Goal: Navigation & Orientation: Find specific page/section

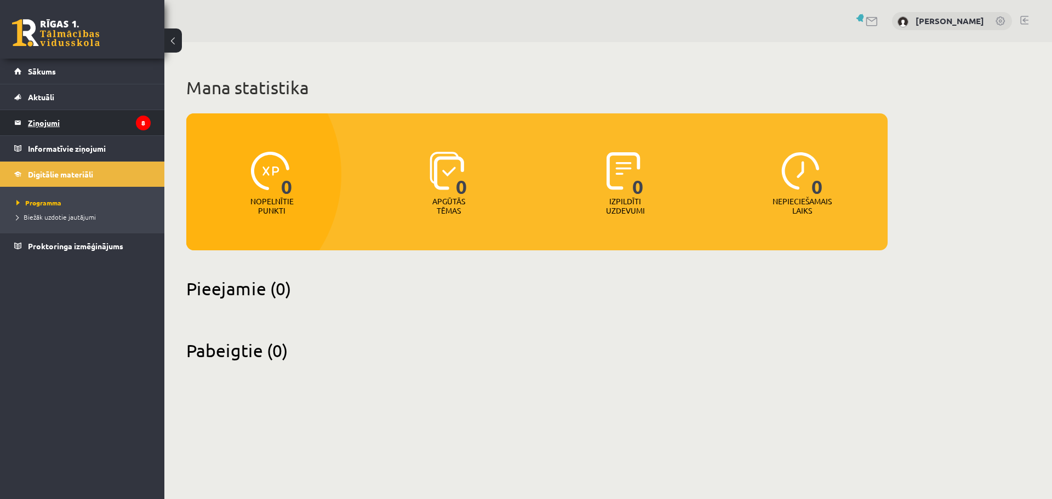
click at [71, 117] on legend "Ziņojumi 8" at bounding box center [89, 122] width 123 height 25
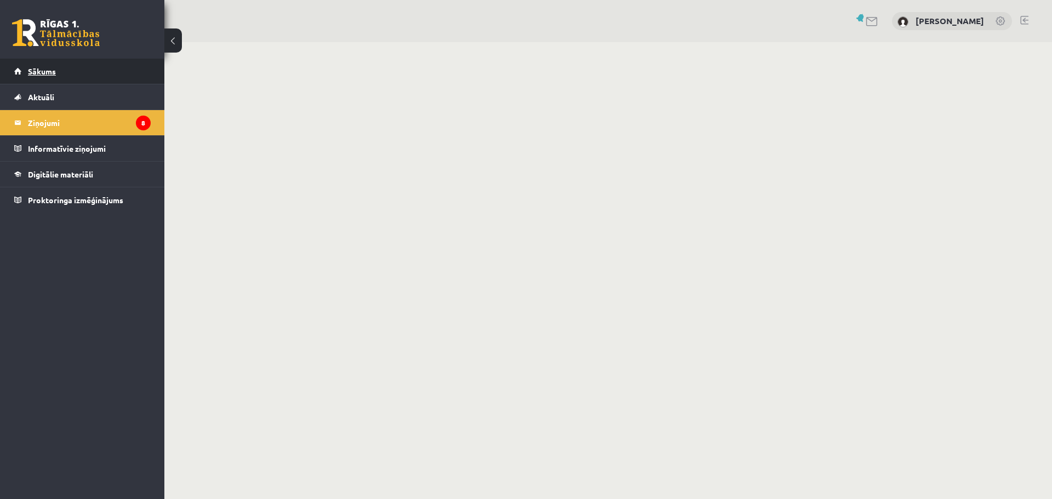
click at [30, 69] on span "Sākums" at bounding box center [42, 71] width 28 height 10
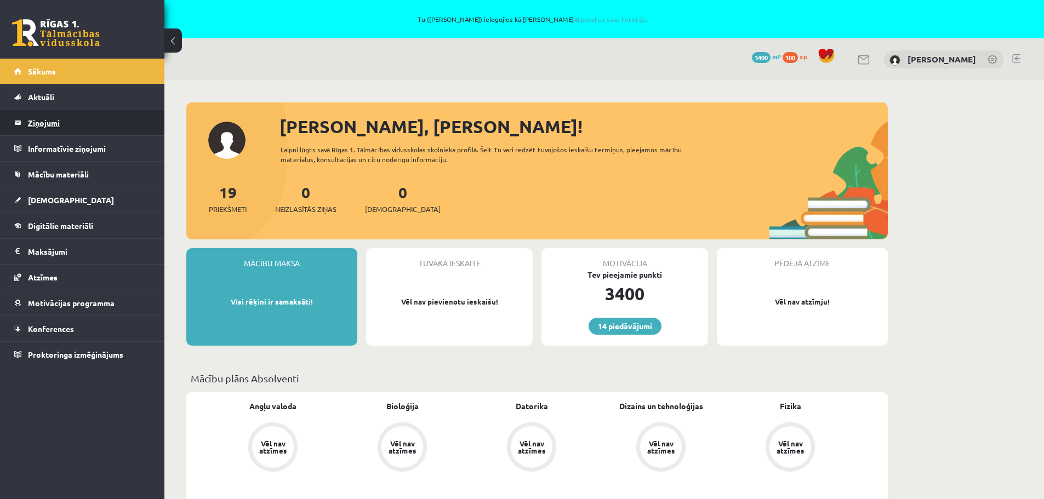
click at [48, 128] on legend "Ziņojumi 0" at bounding box center [89, 122] width 123 height 25
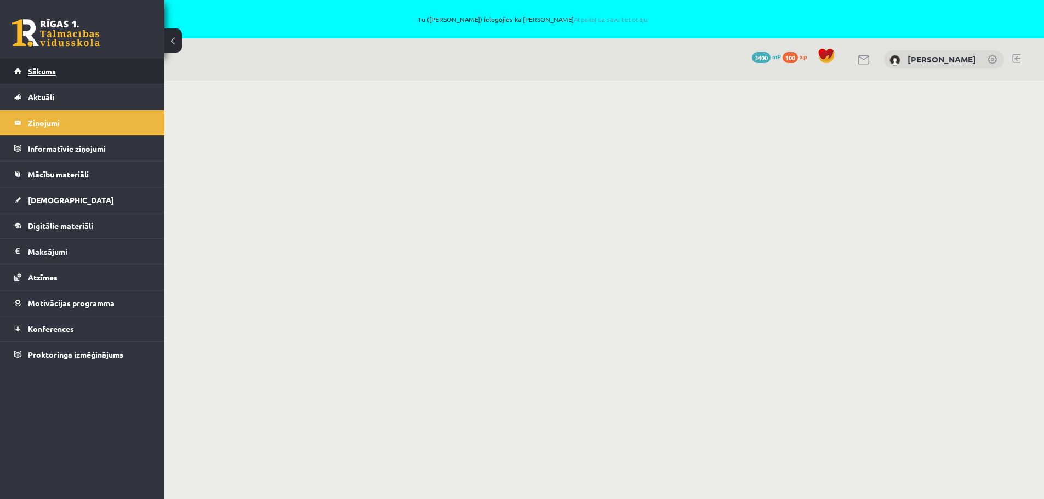
click at [46, 75] on span "Sākums" at bounding box center [42, 71] width 28 height 10
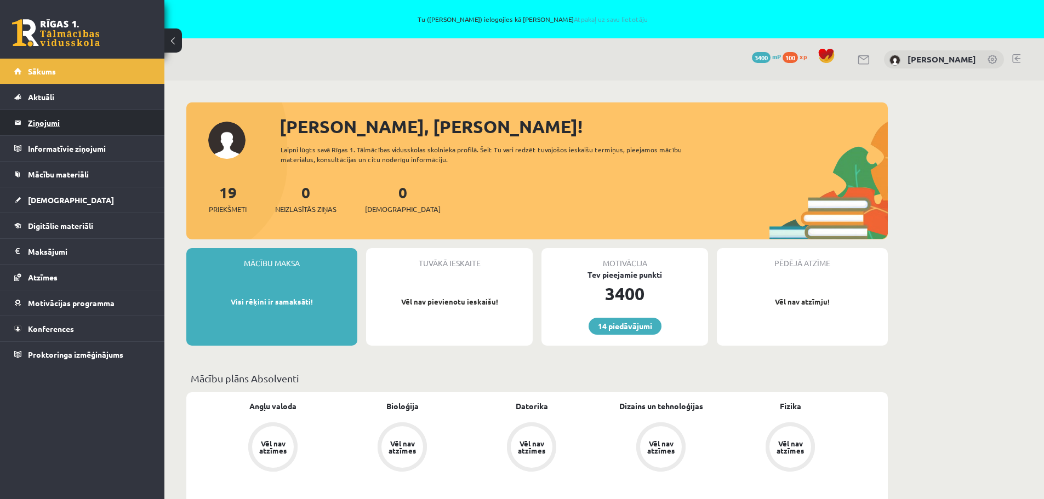
click at [42, 124] on legend "Ziņojumi 0" at bounding box center [89, 122] width 123 height 25
